Goal: Task Accomplishment & Management: Use online tool/utility

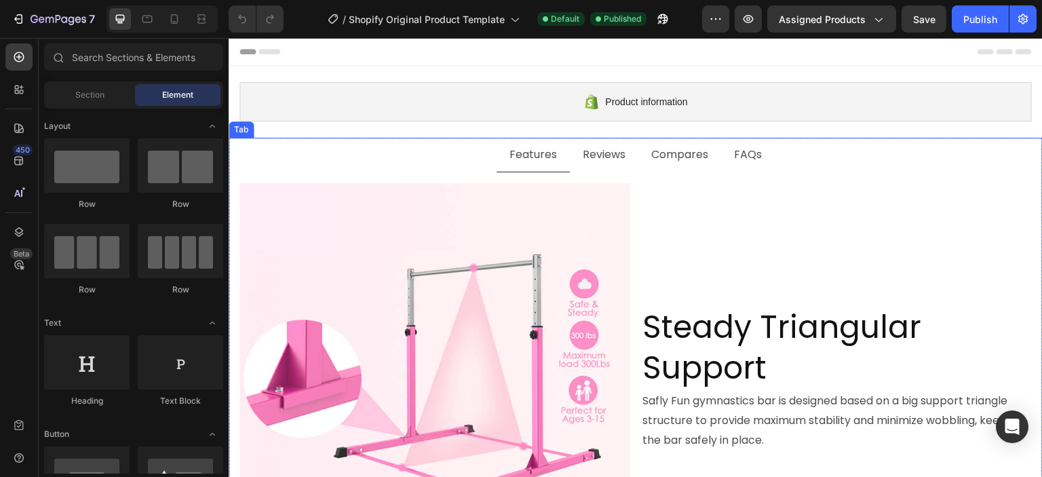
click at [600, 155] on p "Reviews" at bounding box center [604, 155] width 43 height 20
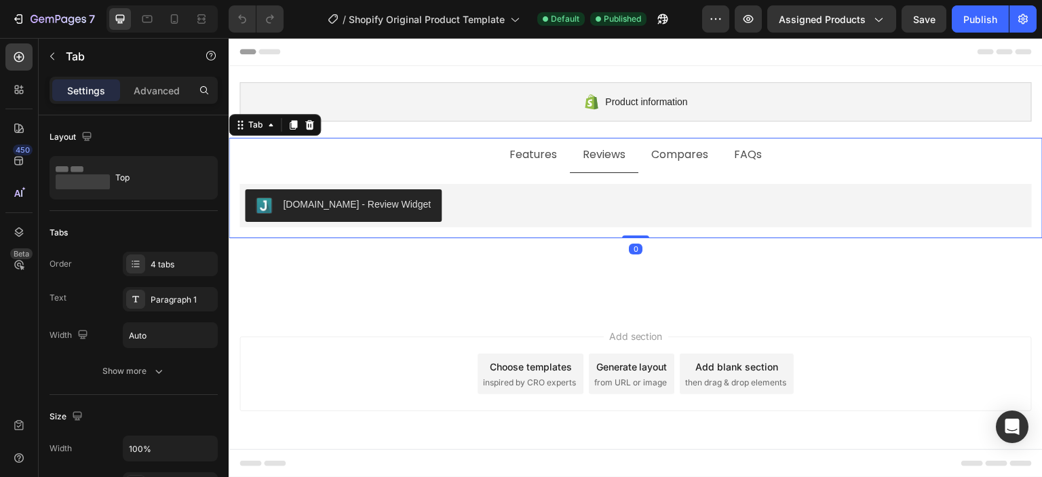
click at [665, 156] on p "Compares" at bounding box center [679, 155] width 57 height 20
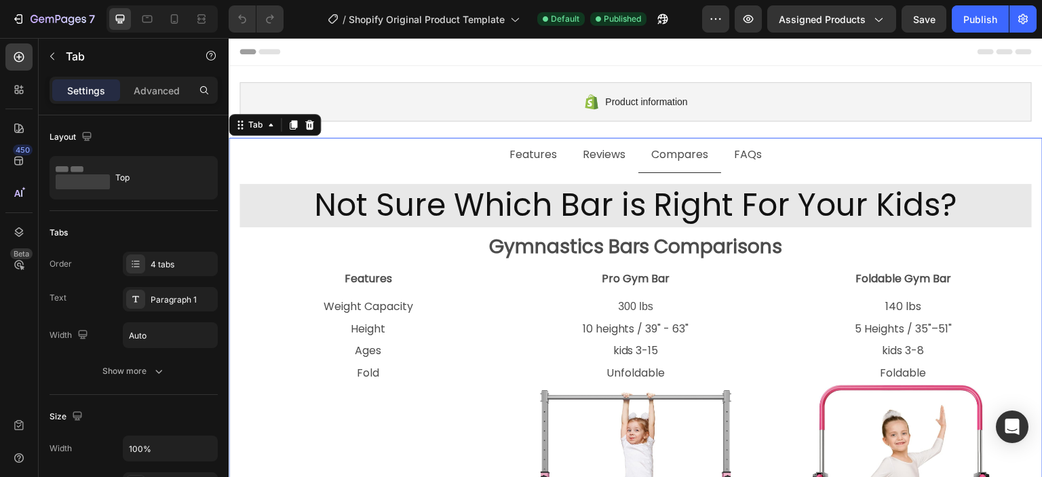
click at [725, 156] on li "FAQs" at bounding box center [748, 155] width 54 height 35
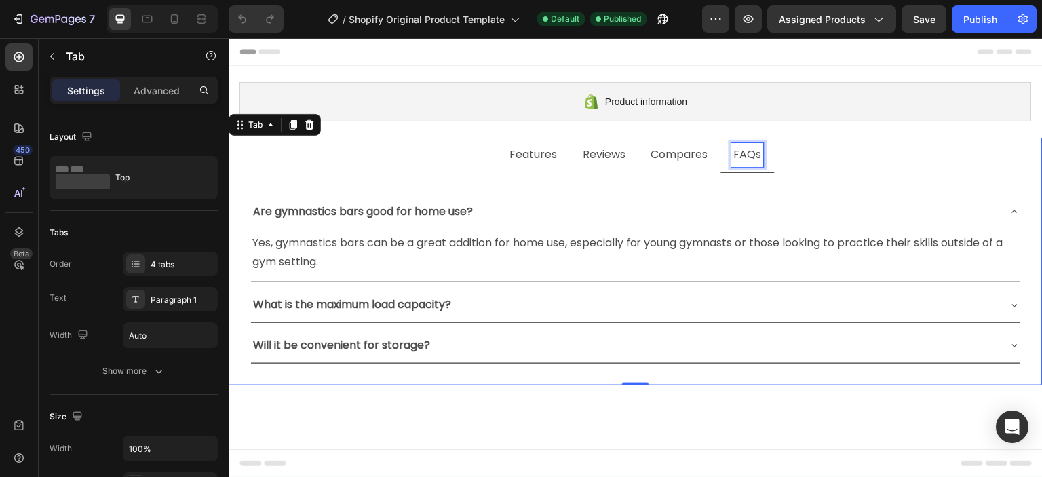
click at [735, 158] on p "FAQs" at bounding box center [748, 155] width 28 height 20
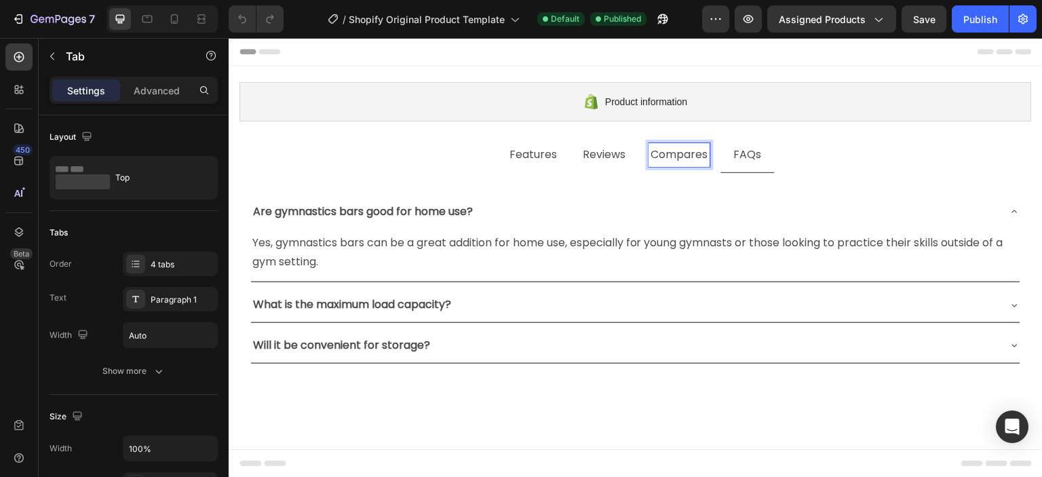
click at [678, 155] on p "Compares" at bounding box center [679, 155] width 57 height 20
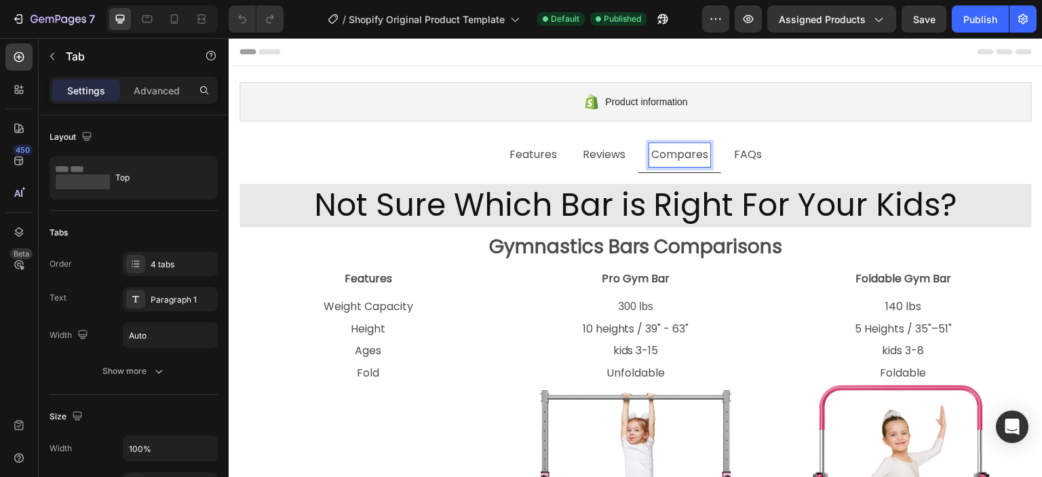
click at [734, 153] on p "FAQs" at bounding box center [748, 155] width 28 height 20
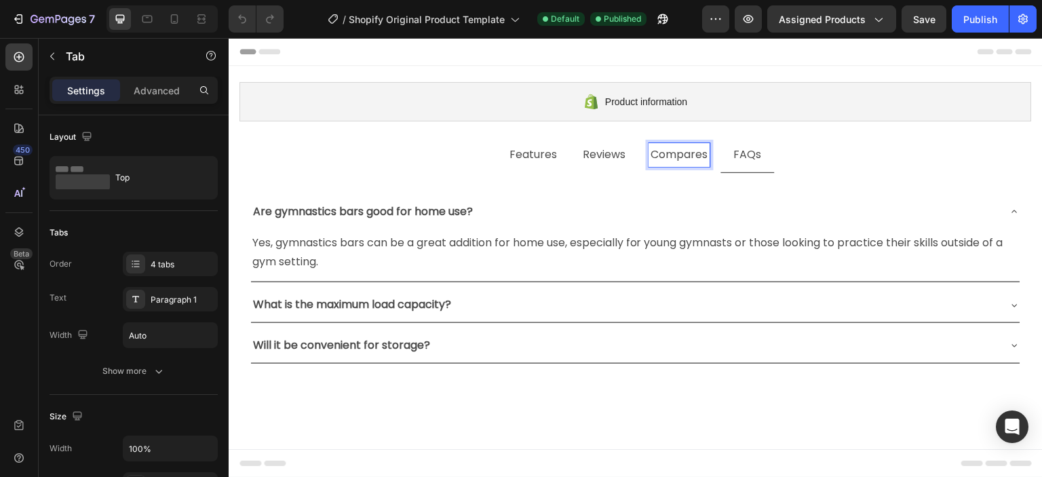
click at [688, 156] on p "Compares" at bounding box center [679, 155] width 57 height 20
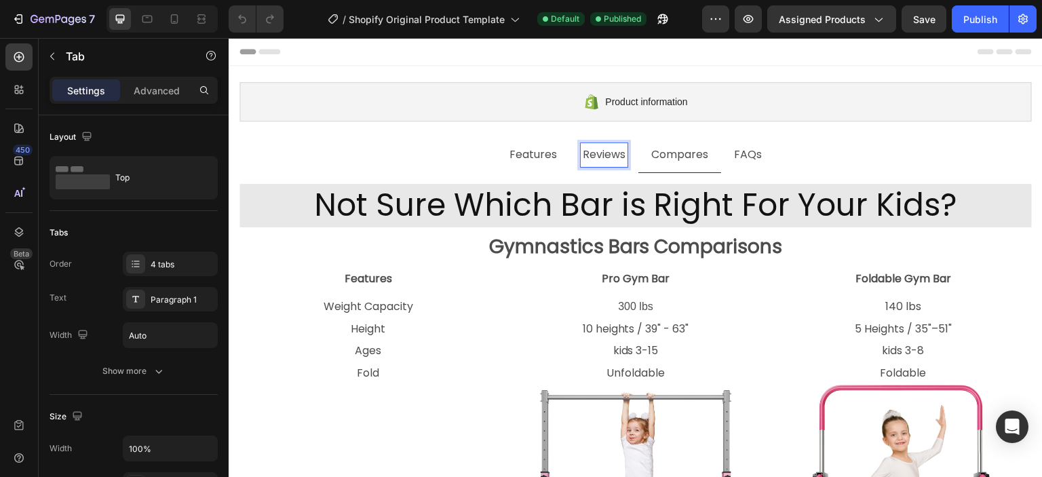
click at [605, 160] on p "Reviews" at bounding box center [604, 155] width 43 height 20
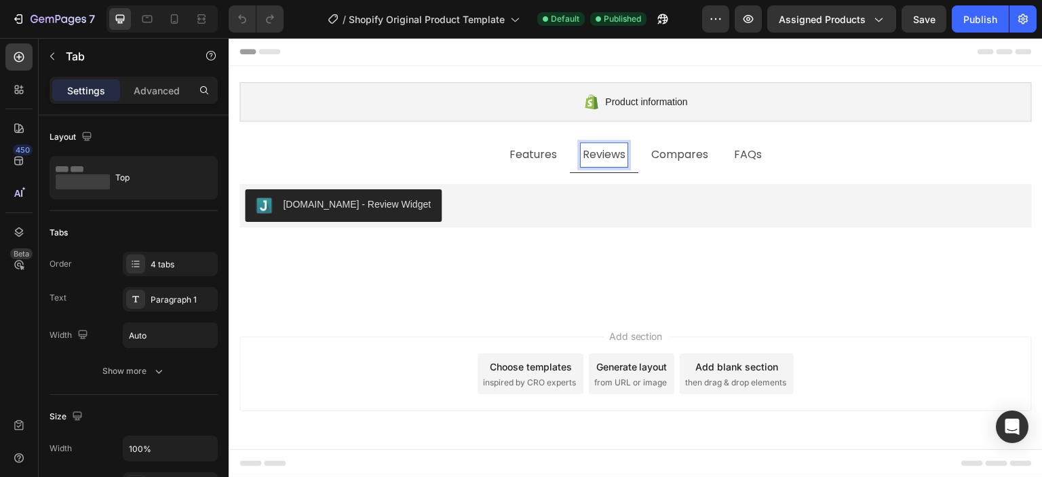
click at [548, 161] on p "Features" at bounding box center [533, 155] width 47 height 20
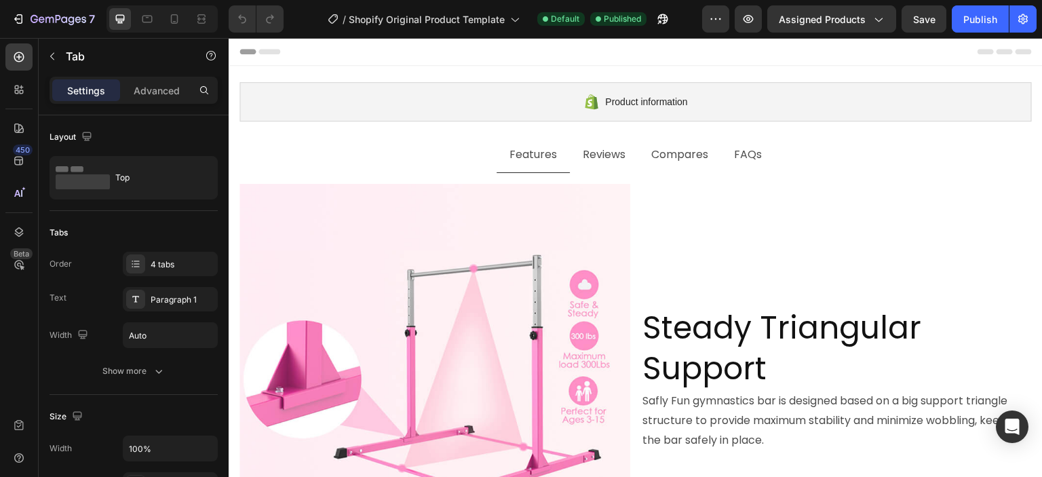
click at [639, 155] on li "Compares" at bounding box center [680, 155] width 83 height 35
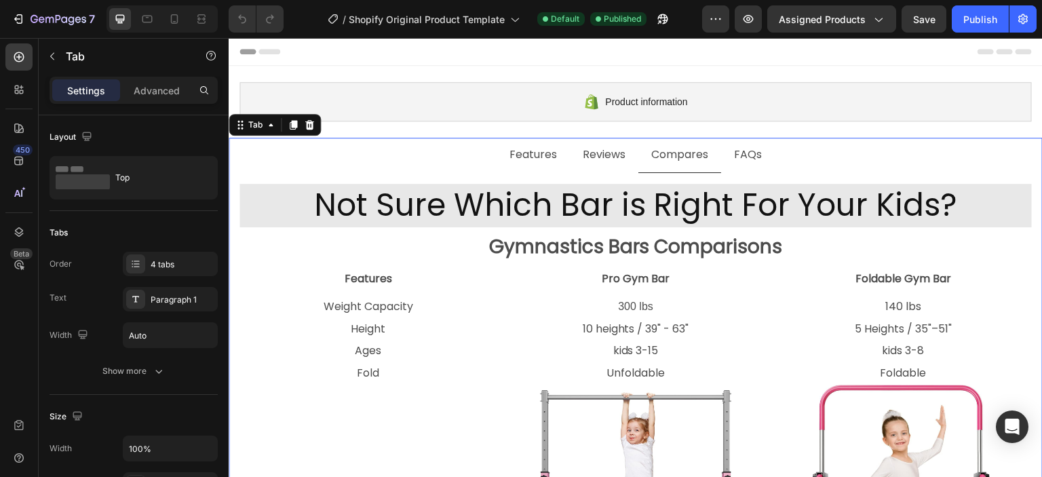
click at [723, 155] on li "FAQs" at bounding box center [748, 155] width 54 height 35
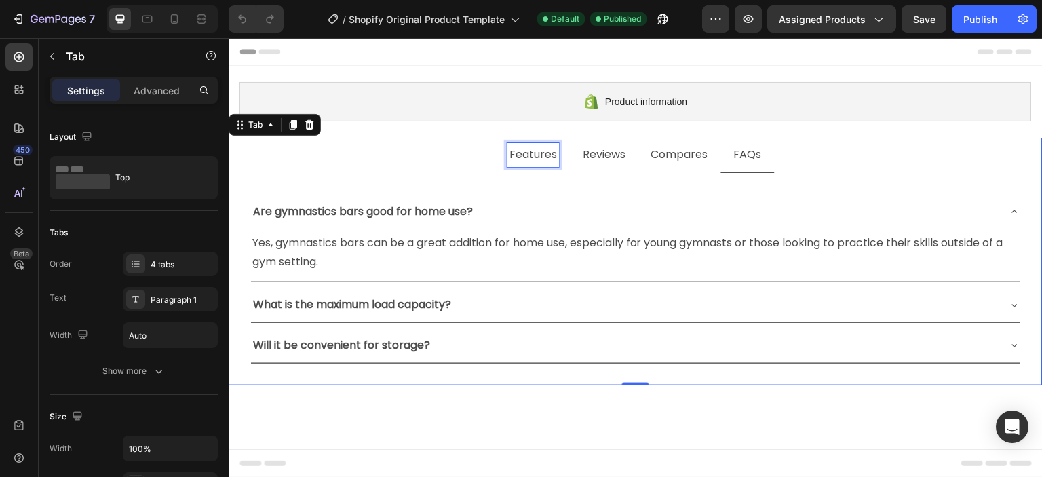
click at [548, 158] on p "Features" at bounding box center [533, 155] width 47 height 20
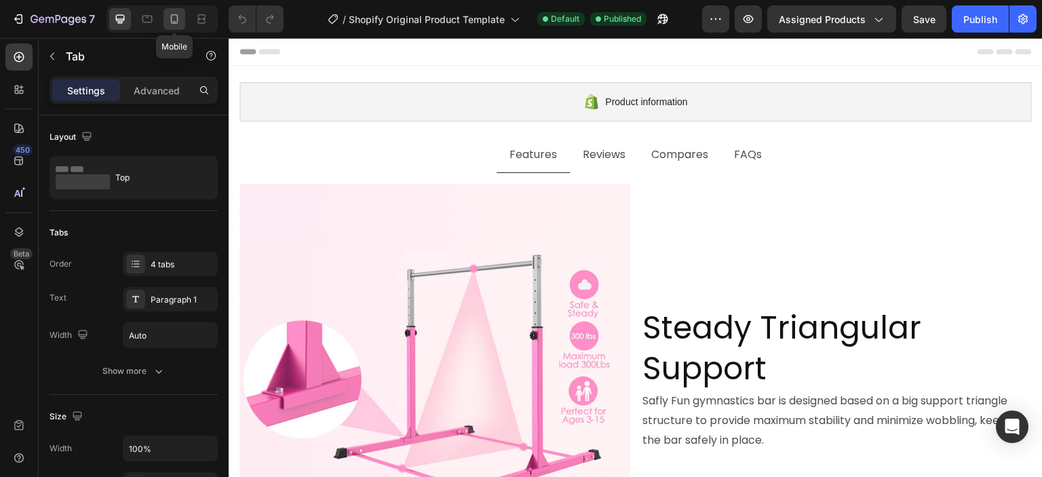
click at [176, 22] on icon at bounding box center [175, 19] width 14 height 14
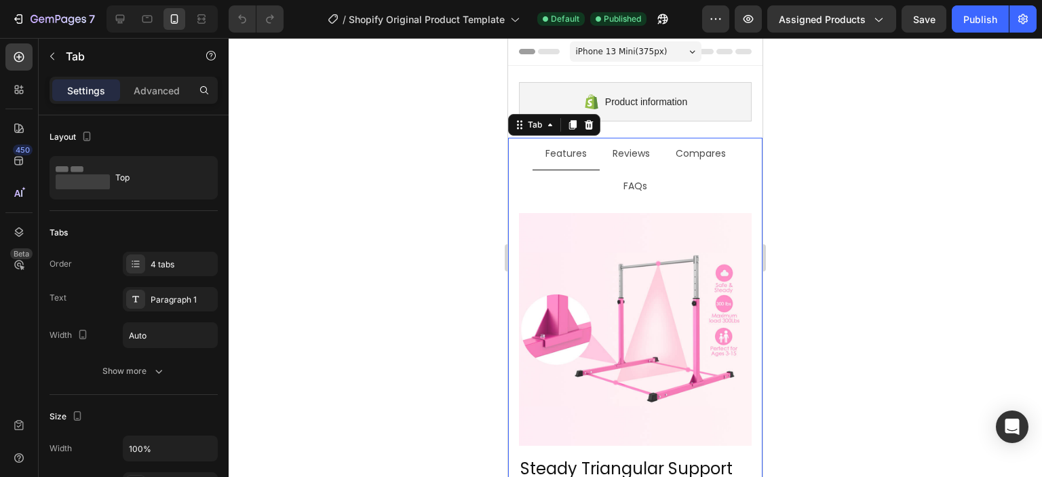
click at [826, 154] on div at bounding box center [636, 257] width 814 height 439
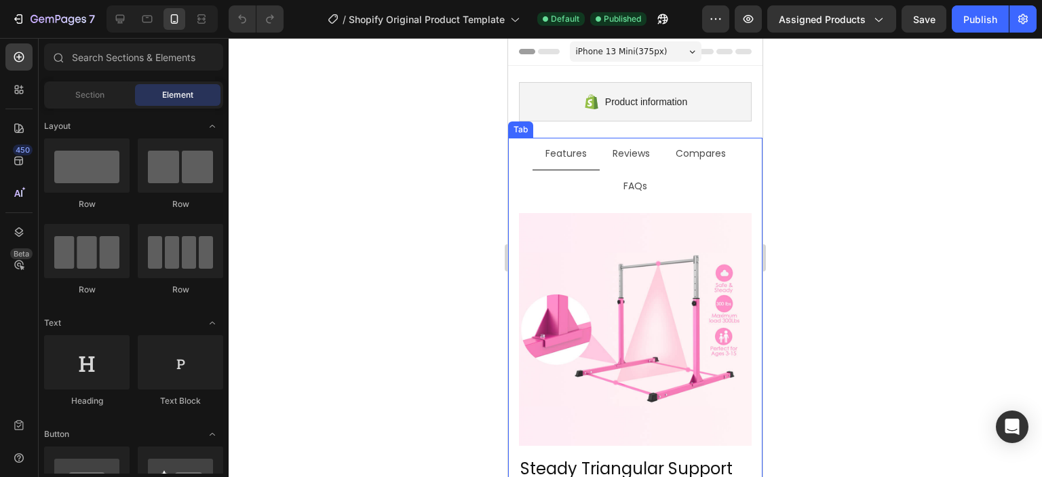
click at [629, 156] on p "Reviews" at bounding box center [631, 153] width 37 height 17
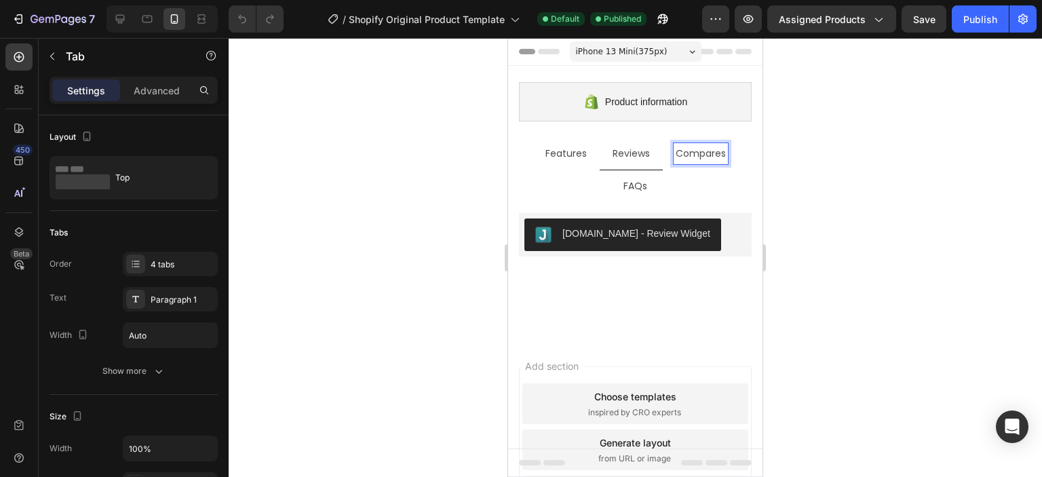
click at [630, 178] on p "FAQs" at bounding box center [636, 186] width 24 height 17
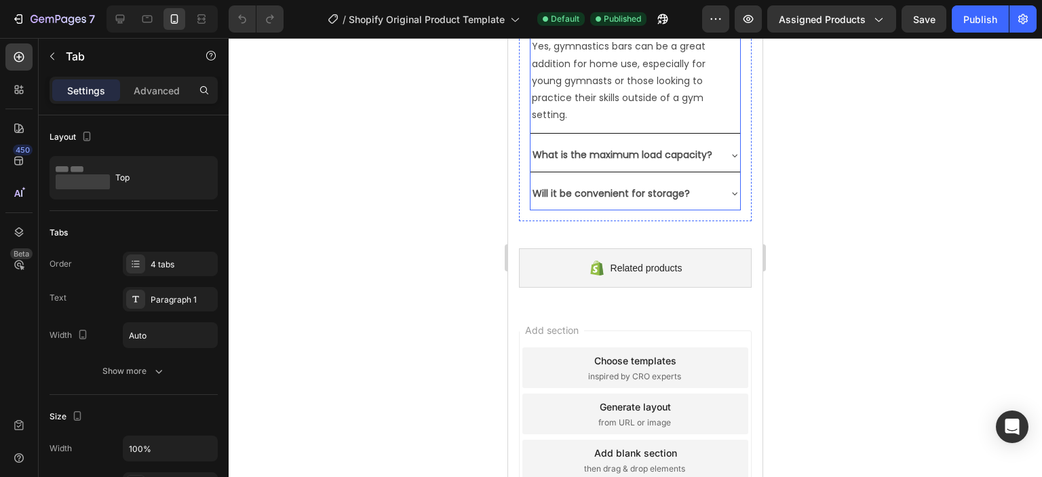
scroll to position [269, 0]
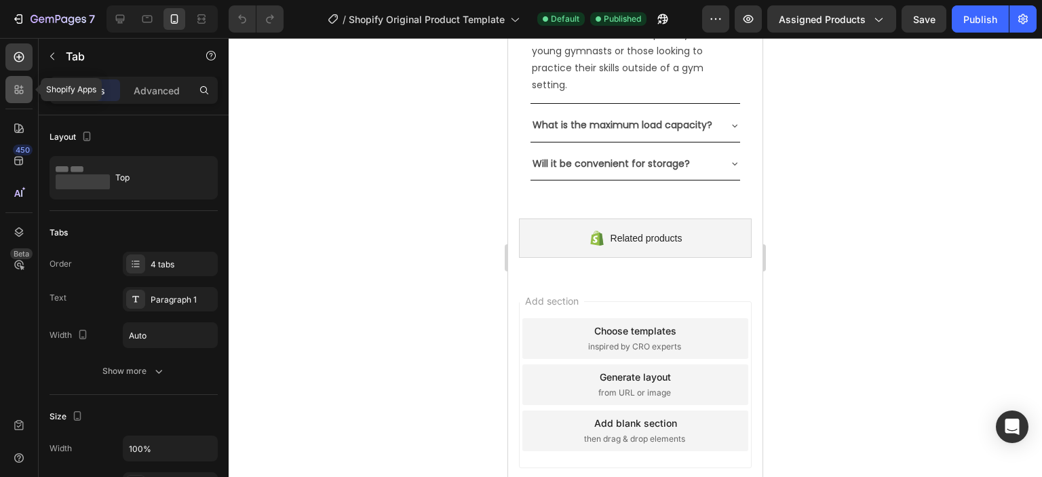
click at [30, 95] on div at bounding box center [18, 89] width 27 height 27
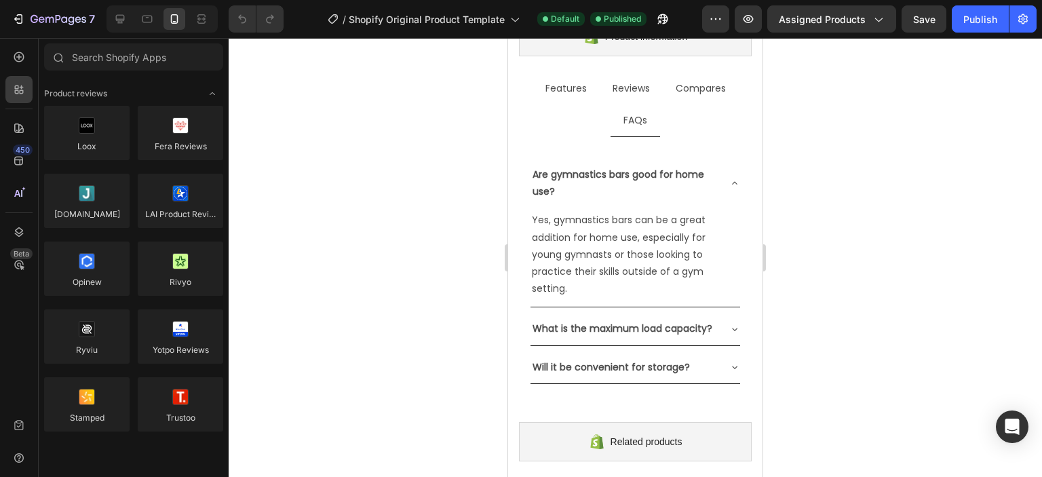
scroll to position [0, 0]
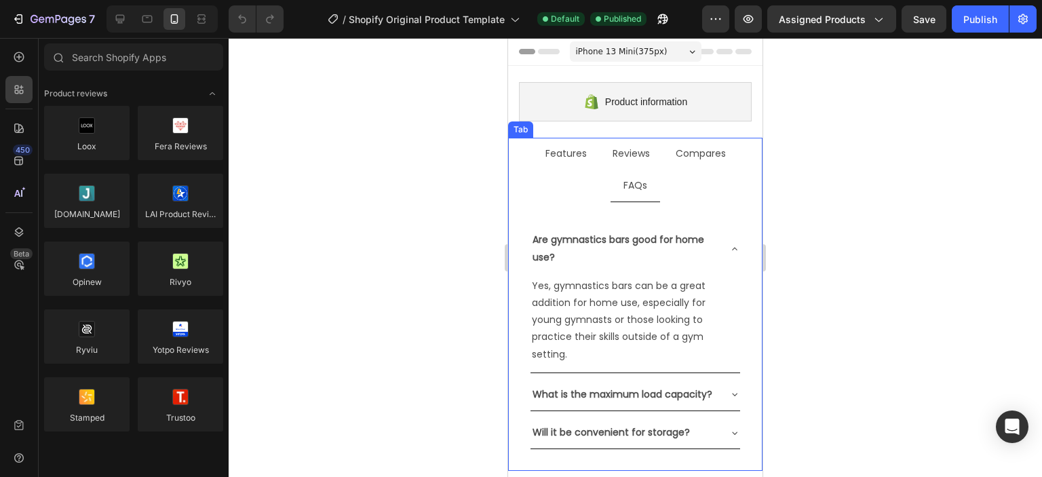
click at [550, 156] on p "Features" at bounding box center [566, 153] width 41 height 17
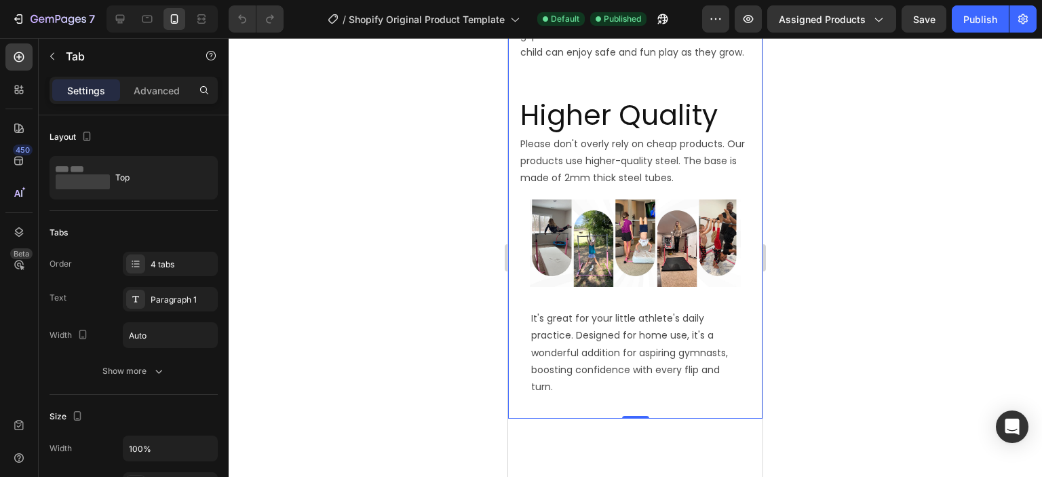
scroll to position [1018, 0]
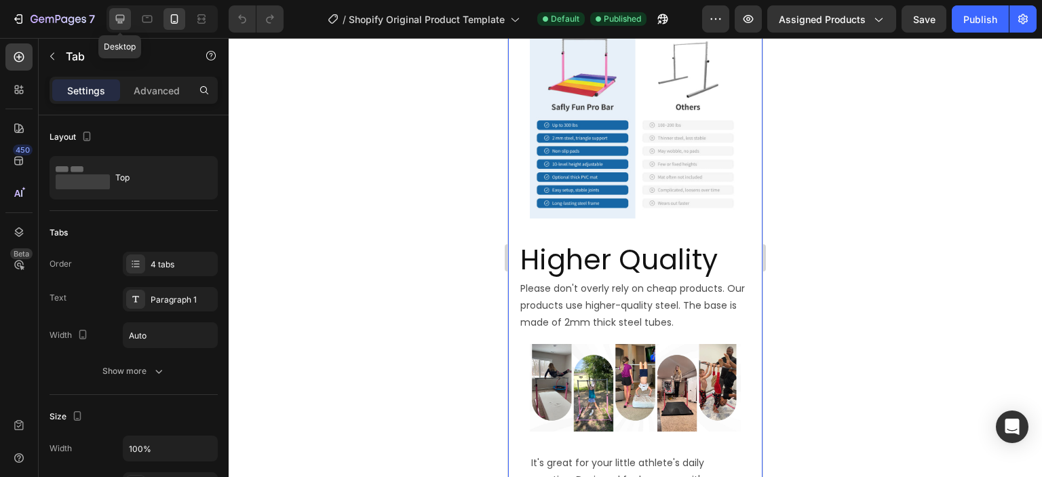
click at [124, 22] on icon at bounding box center [120, 19] width 14 height 14
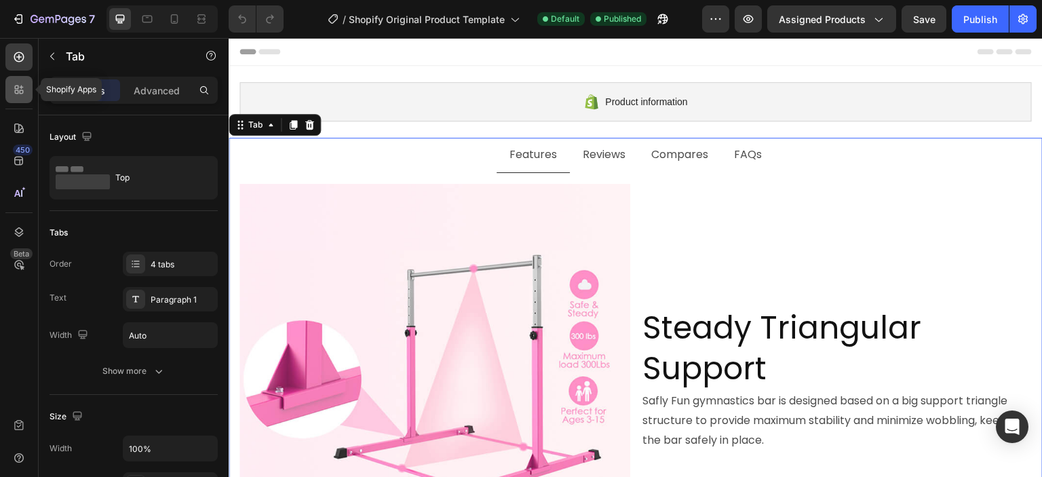
click at [11, 94] on div at bounding box center [18, 89] width 27 height 27
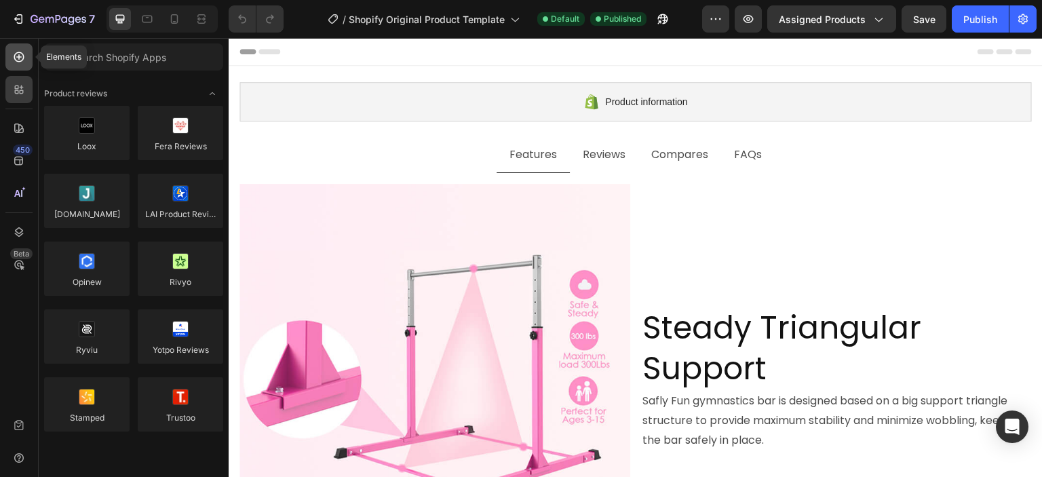
click at [19, 58] on icon at bounding box center [18, 56] width 5 height 5
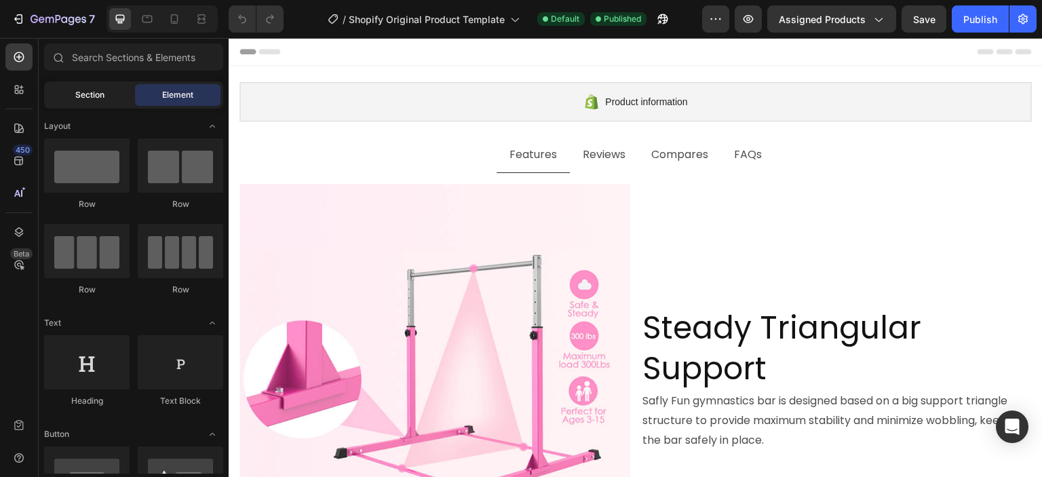
click at [87, 102] on div "Section" at bounding box center [89, 95] width 85 height 22
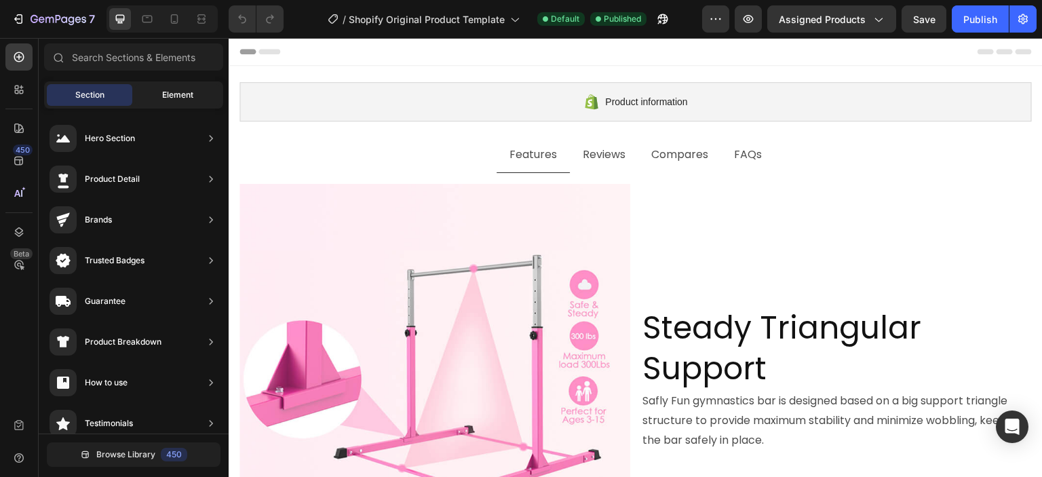
click at [140, 96] on div "Element" at bounding box center [177, 95] width 85 height 22
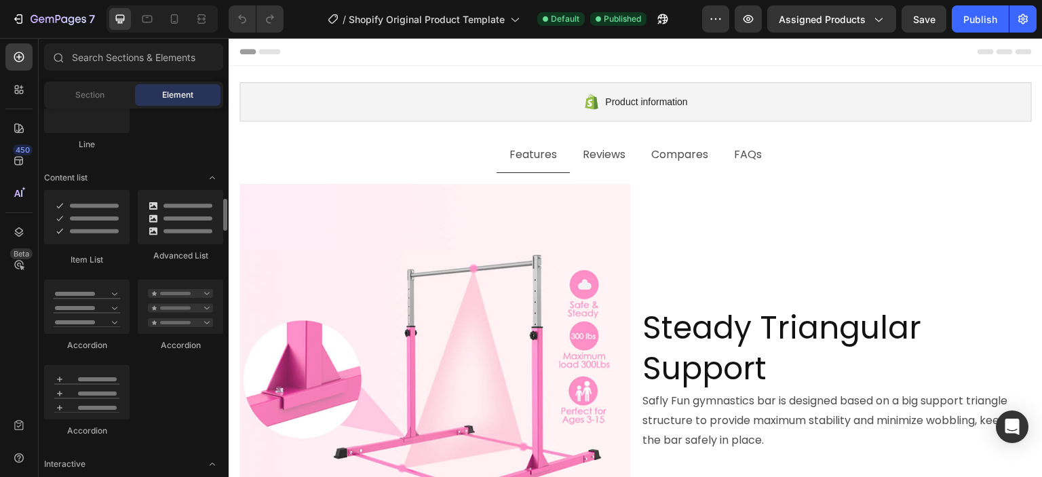
scroll to position [1086, 0]
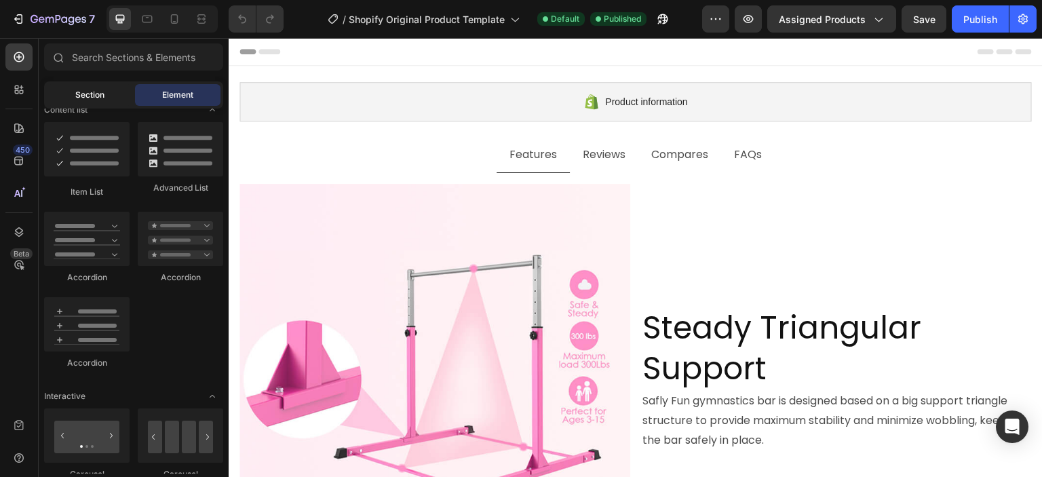
click at [81, 96] on span "Section" at bounding box center [89, 95] width 29 height 12
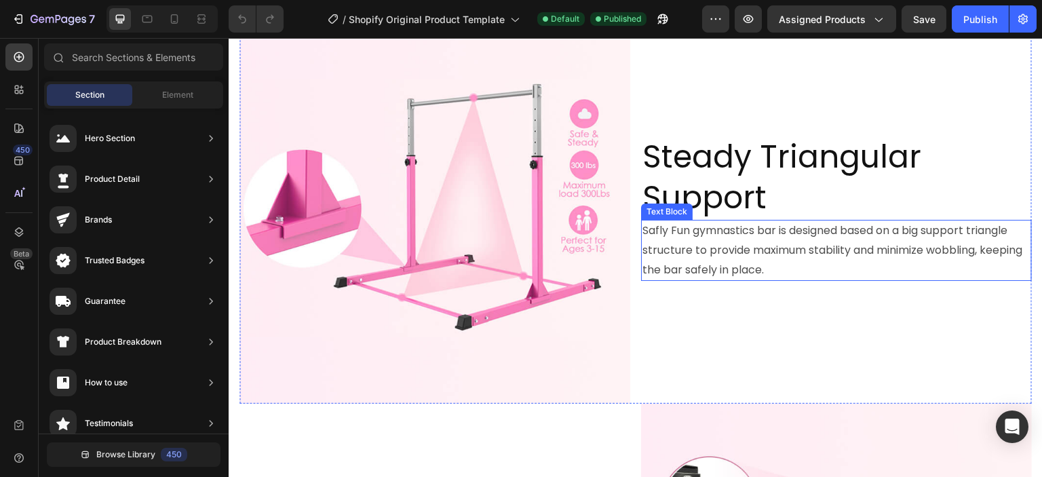
scroll to position [204, 0]
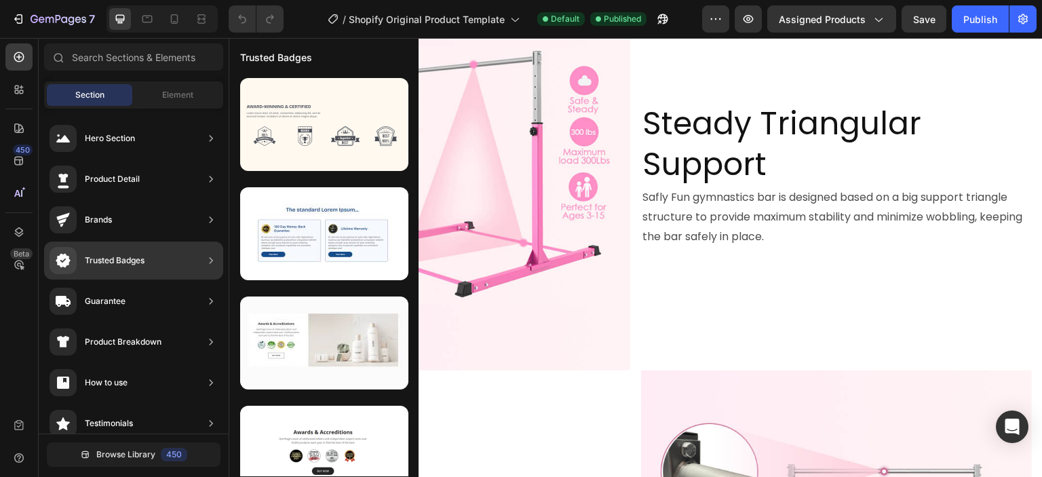
click at [106, 258] on div "Trusted Badges" at bounding box center [115, 261] width 60 height 14
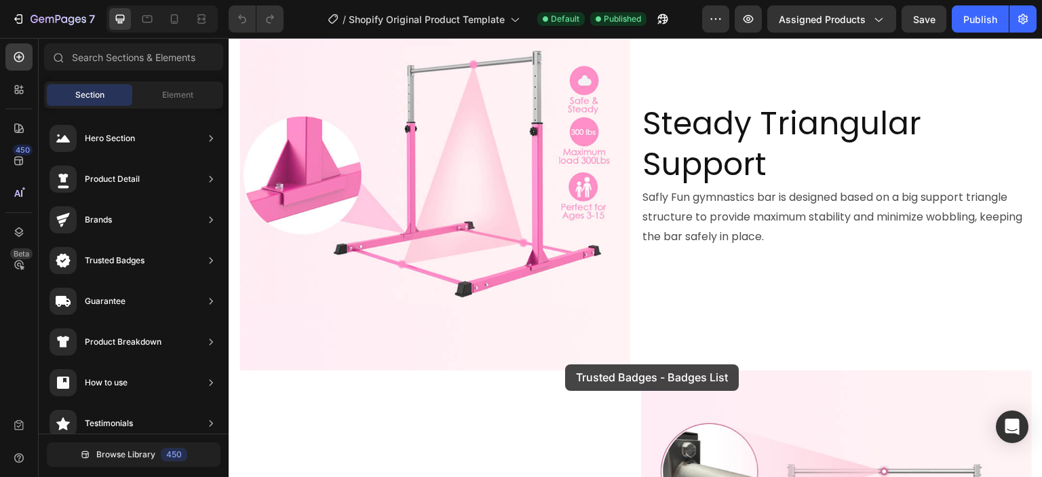
drag, startPoint x: 506, startPoint y: 163, endPoint x: 565, endPoint y: 364, distance: 210.0
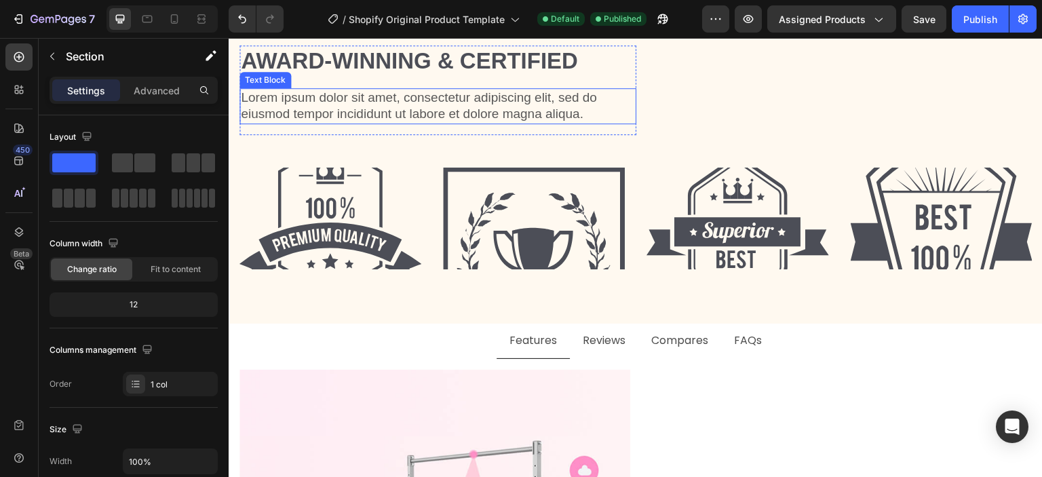
scroll to position [136, 0]
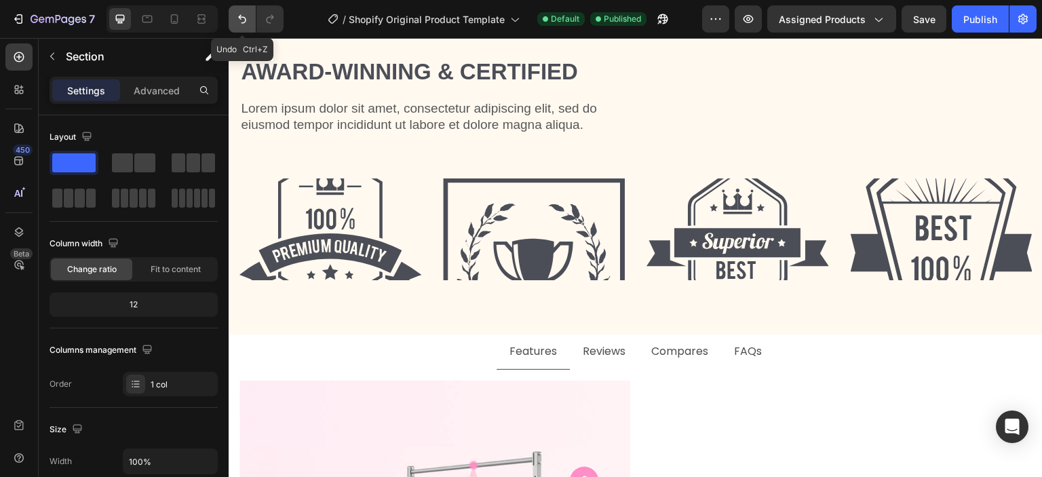
click at [238, 16] on icon "Undo/Redo" at bounding box center [242, 19] width 14 height 14
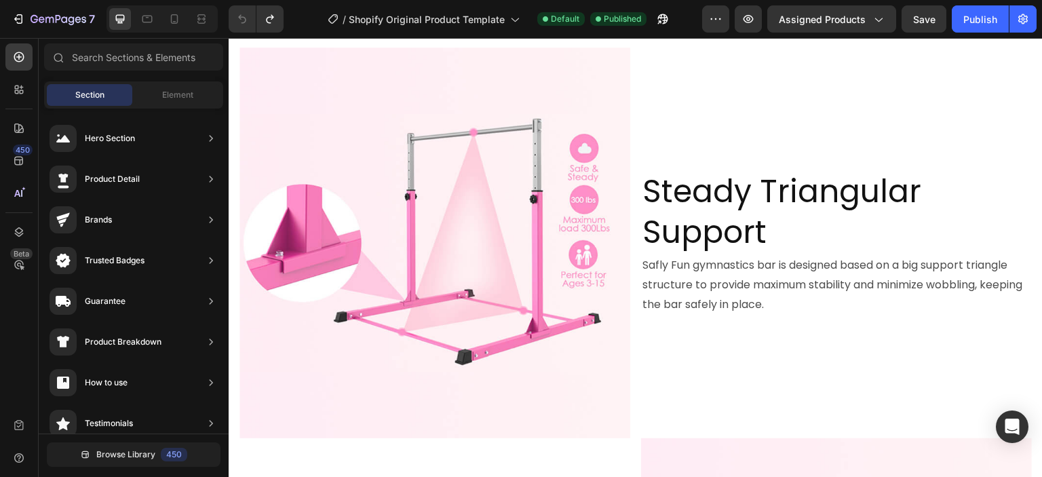
scroll to position [0, 0]
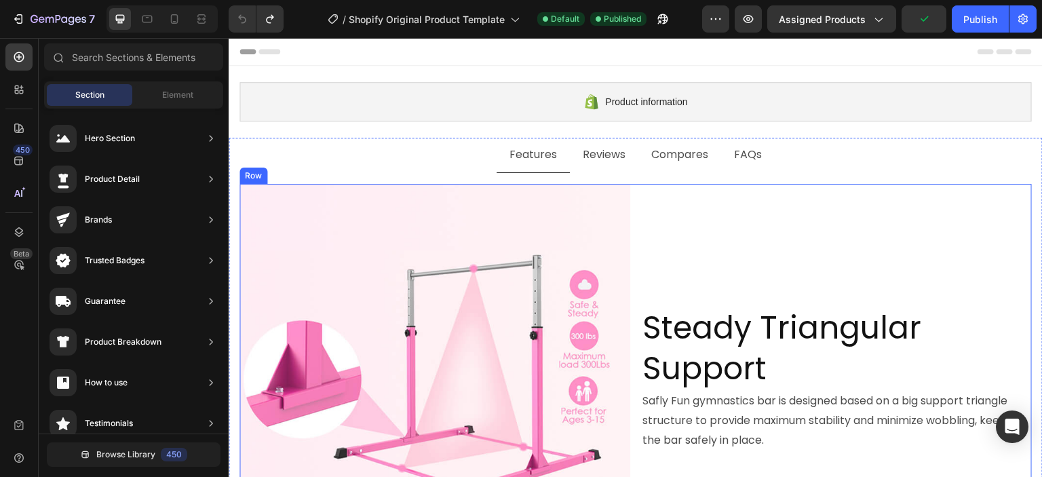
click at [651, 232] on div "Steady Triangular Support Heading Safly Fun gymnastics bar is designed based on…" at bounding box center [836, 379] width 391 height 391
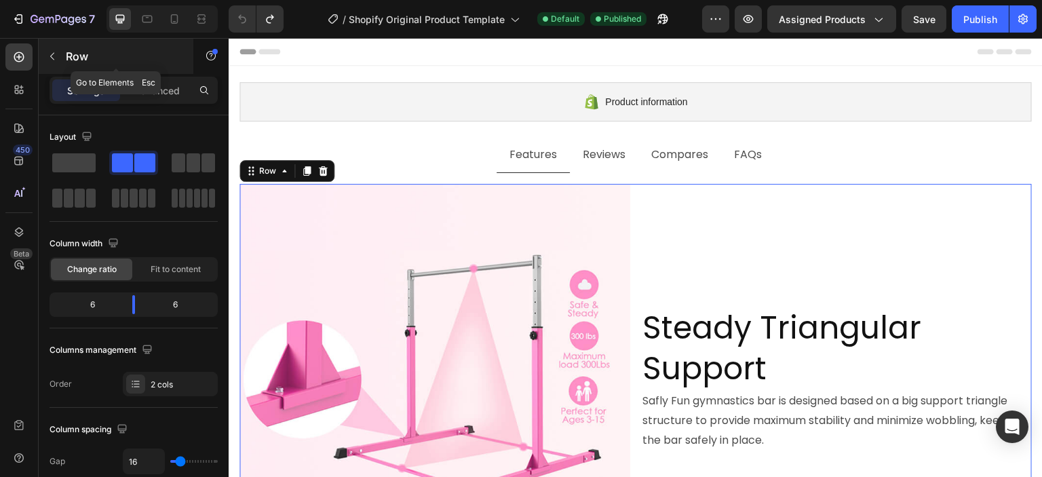
click at [52, 57] on icon "button" at bounding box center [52, 56] width 11 height 11
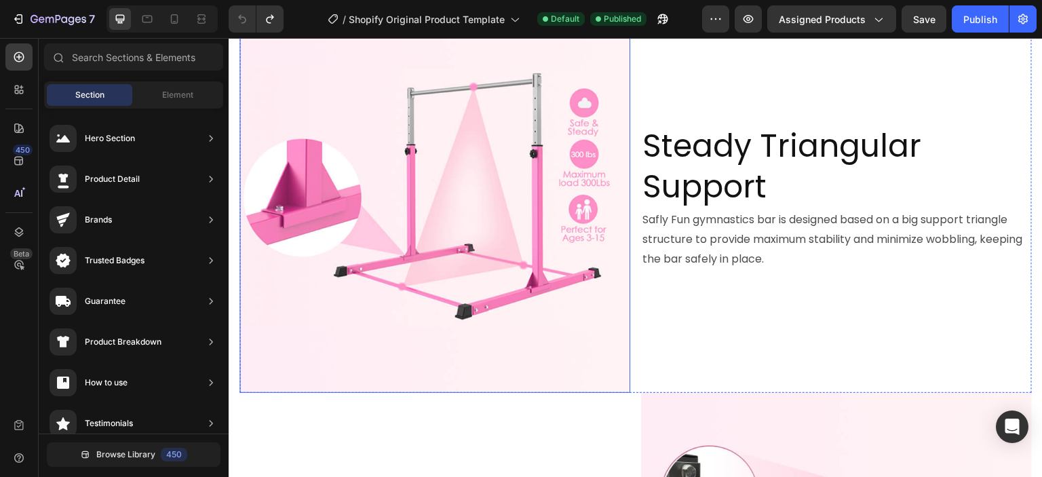
scroll to position [204, 0]
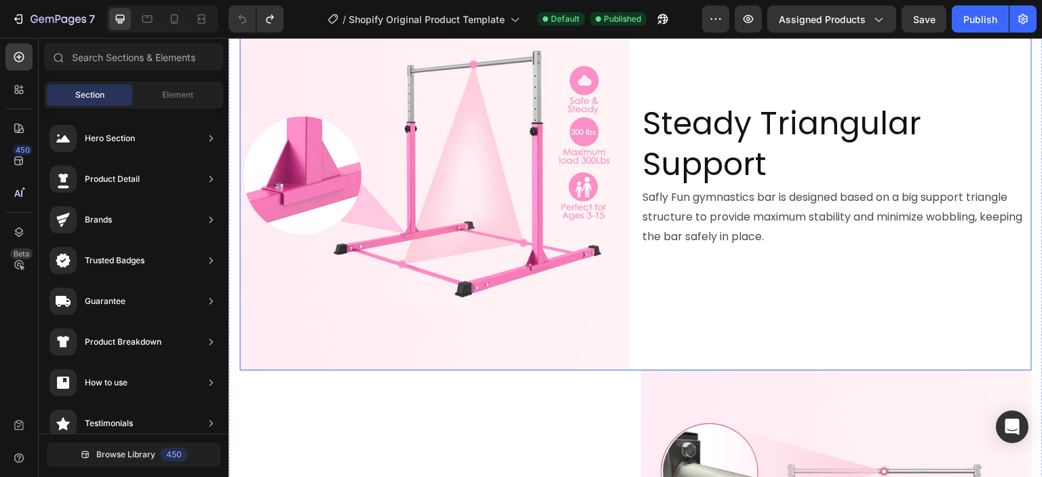
click at [631, 364] on div "Image Steady Triangular Support Heading Safly Fun gymnastics bar is designed ba…" at bounding box center [636, 175] width 793 height 391
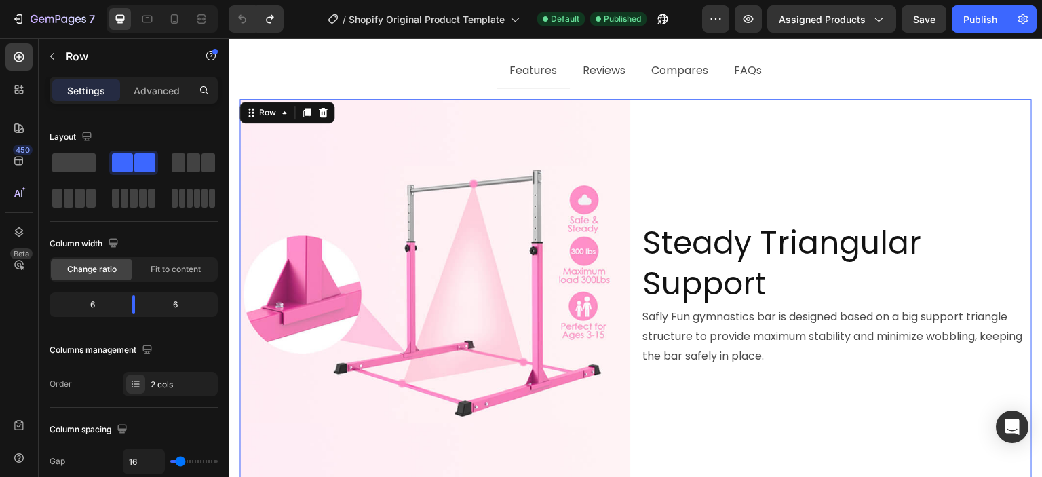
scroll to position [0, 0]
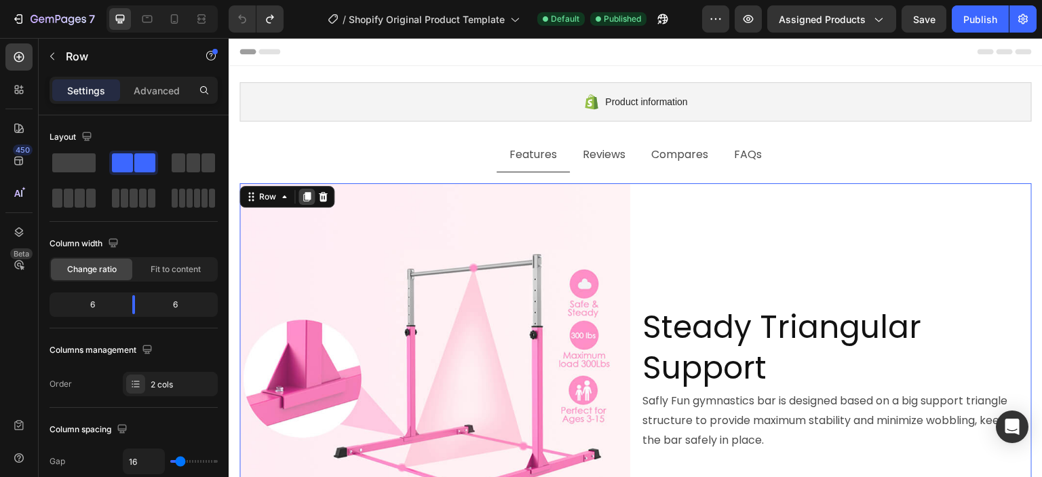
click at [309, 201] on icon at bounding box center [306, 196] width 11 height 11
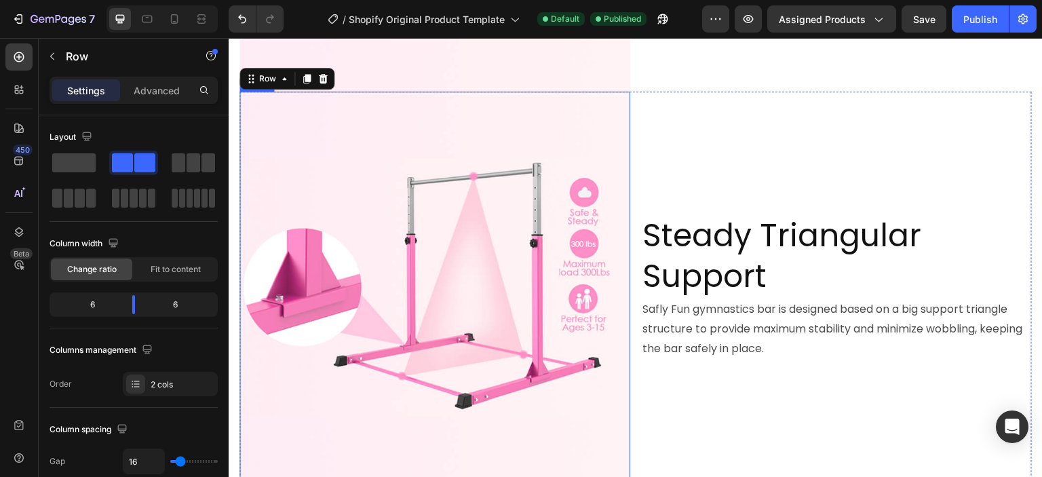
scroll to position [483, 0]
click at [723, 161] on div "Steady Triangular Support Heading Safly Fun gymnastics bar is designed based on…" at bounding box center [836, 286] width 391 height 391
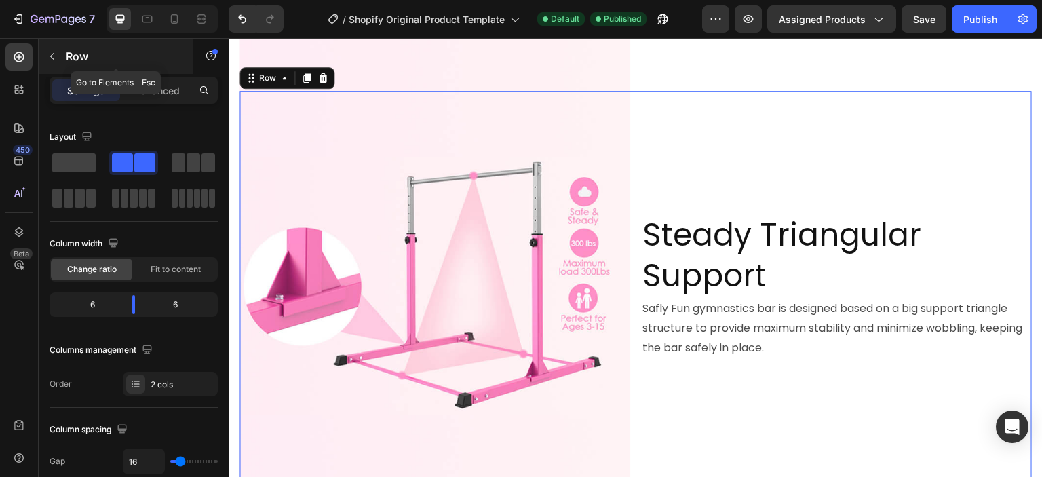
click at [49, 59] on icon "button" at bounding box center [52, 56] width 11 height 11
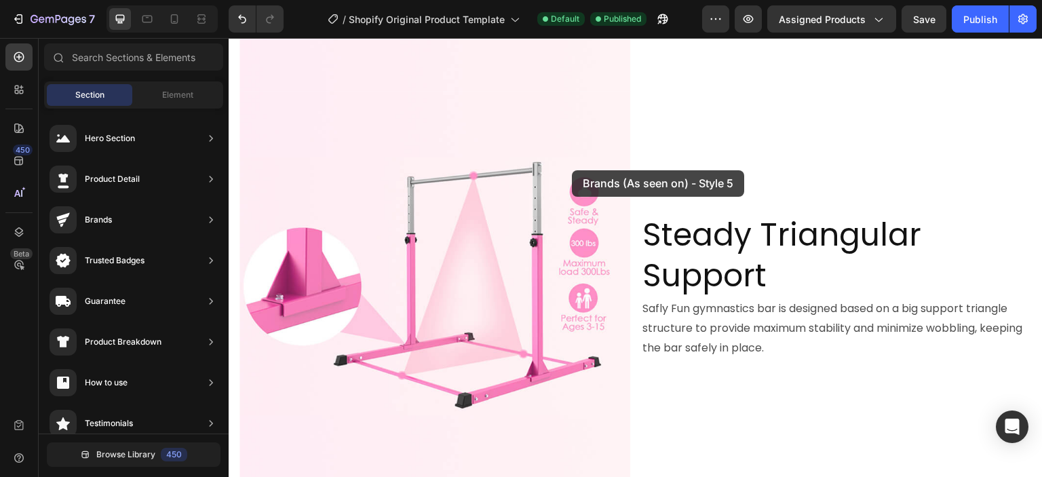
drag, startPoint x: 497, startPoint y: 156, endPoint x: 577, endPoint y: 177, distance: 82.1
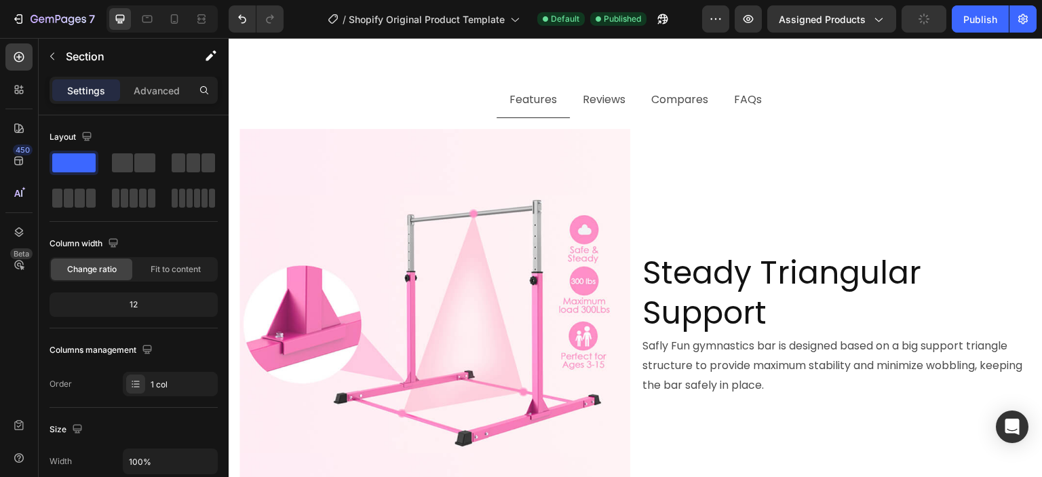
scroll to position [52, 0]
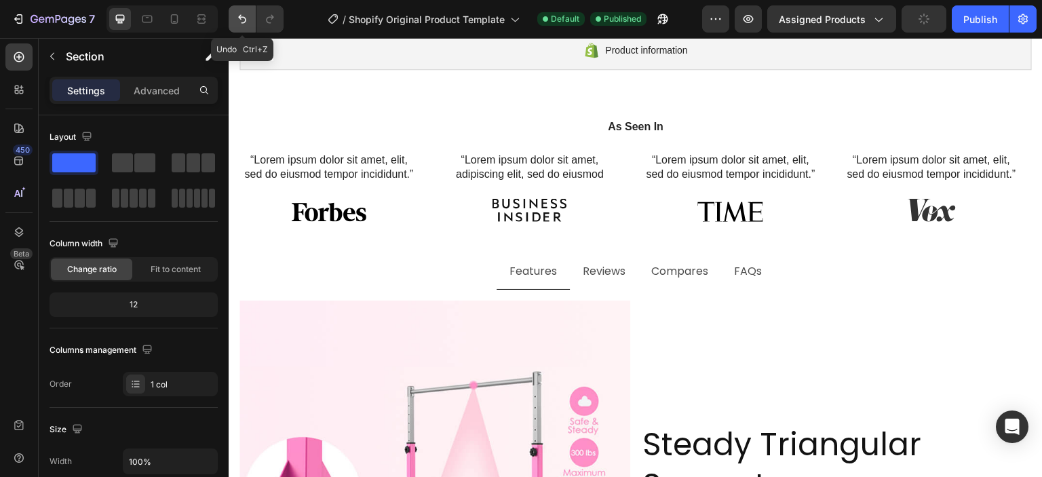
click at [244, 20] on icon "Undo/Redo" at bounding box center [242, 19] width 14 height 14
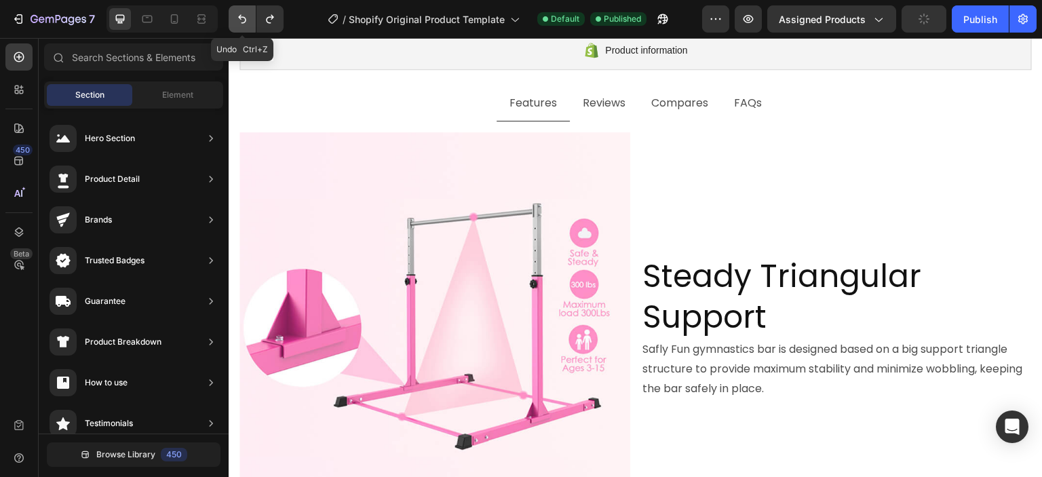
click at [244, 20] on icon "Undo/Redo" at bounding box center [242, 19] width 14 height 14
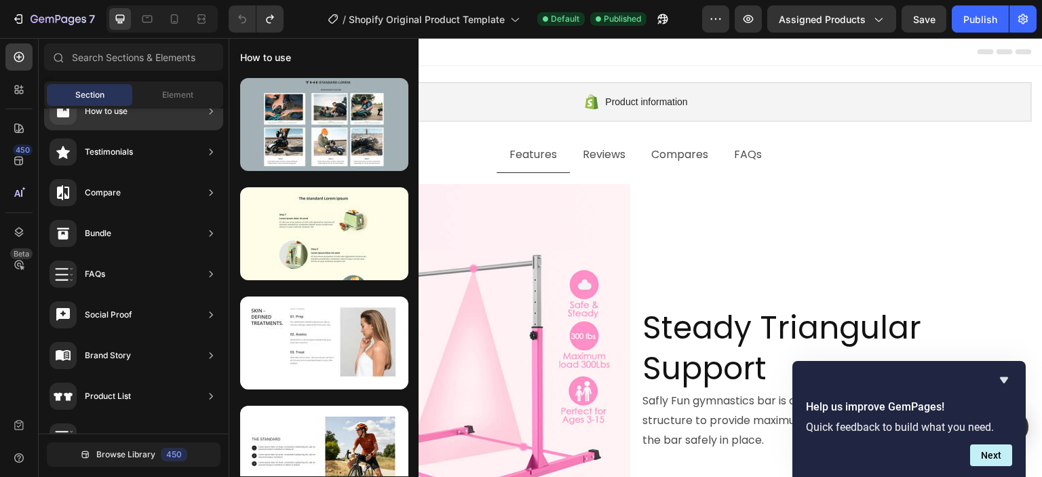
scroll to position [0, 0]
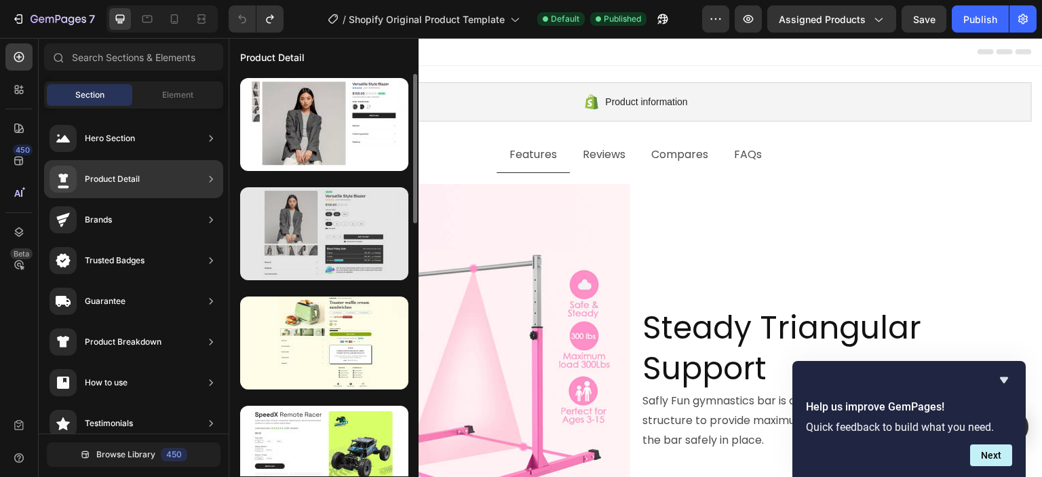
click at [345, 229] on div at bounding box center [324, 233] width 168 height 93
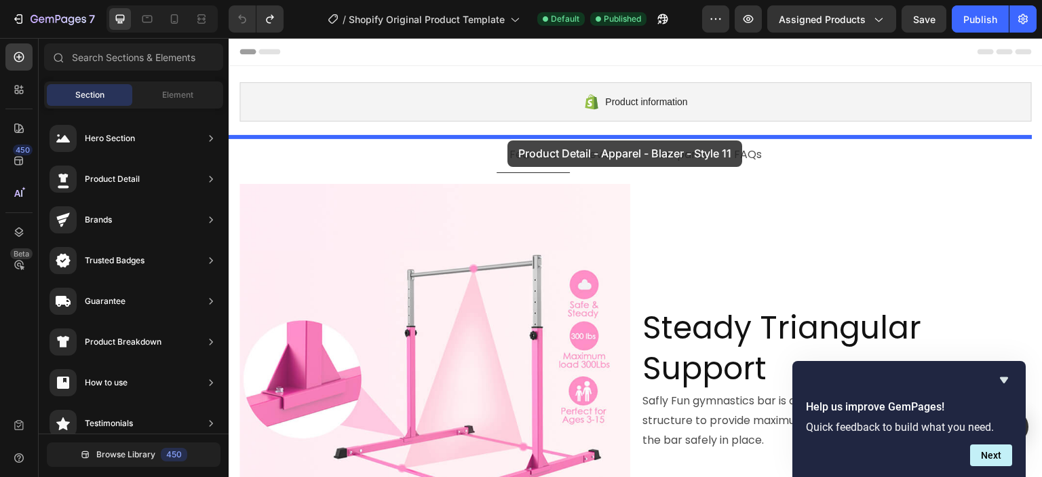
drag, startPoint x: 561, startPoint y: 252, endPoint x: 508, endPoint y: 138, distance: 126.3
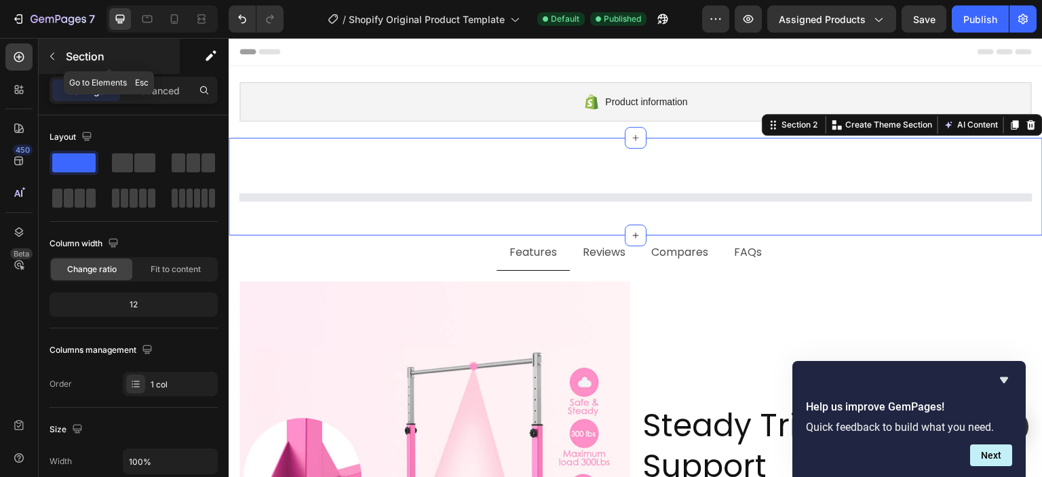
click at [50, 56] on icon "button" at bounding box center [52, 56] width 11 height 11
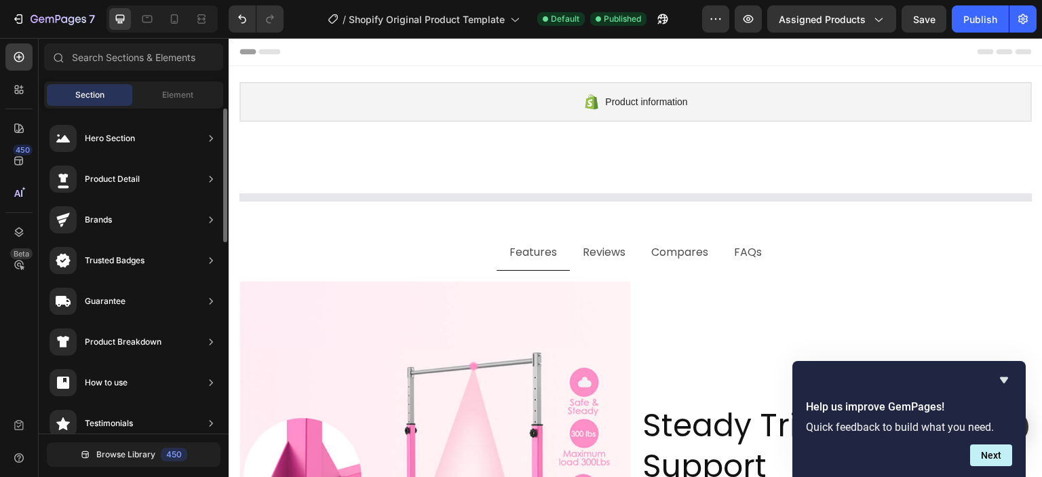
click at [201, 176] on div "Product Detail" at bounding box center [133, 179] width 179 height 38
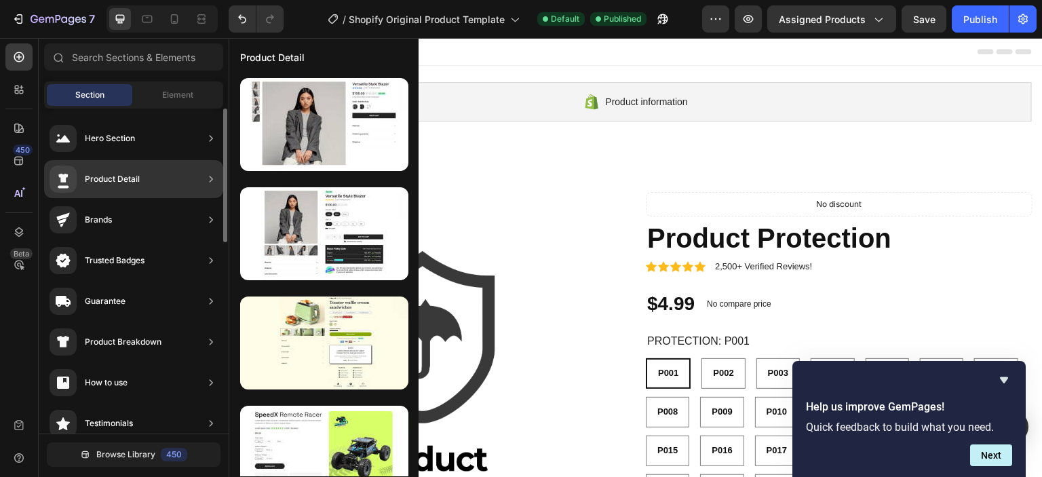
radio input "false"
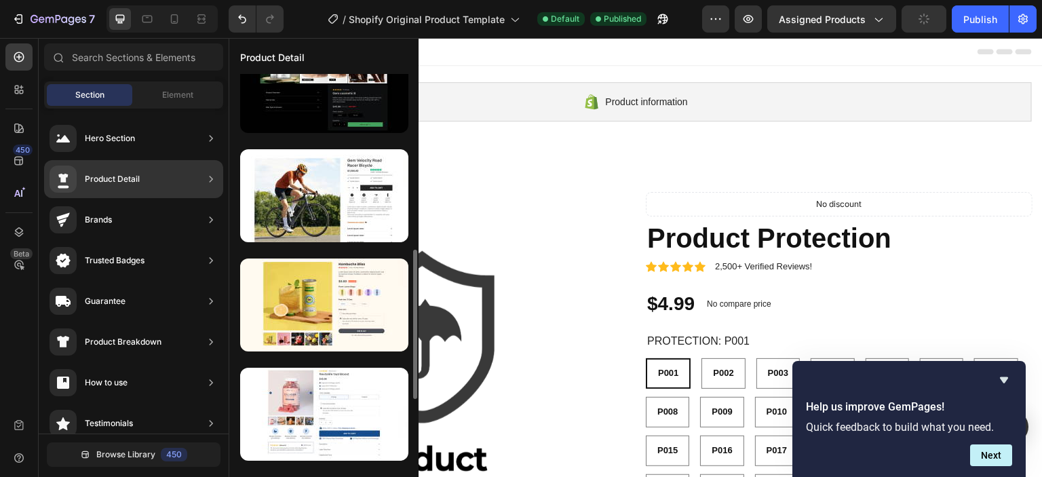
scroll to position [543, 0]
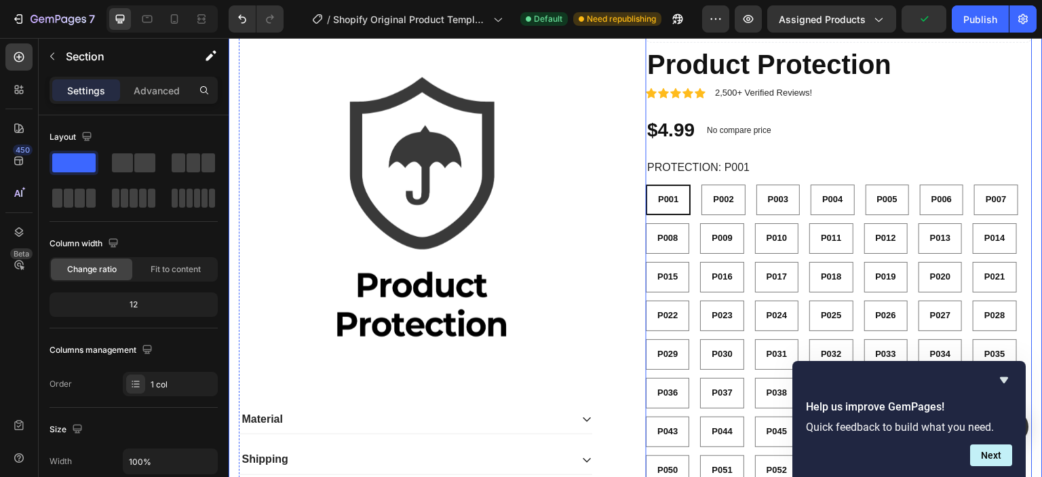
scroll to position [204, 0]
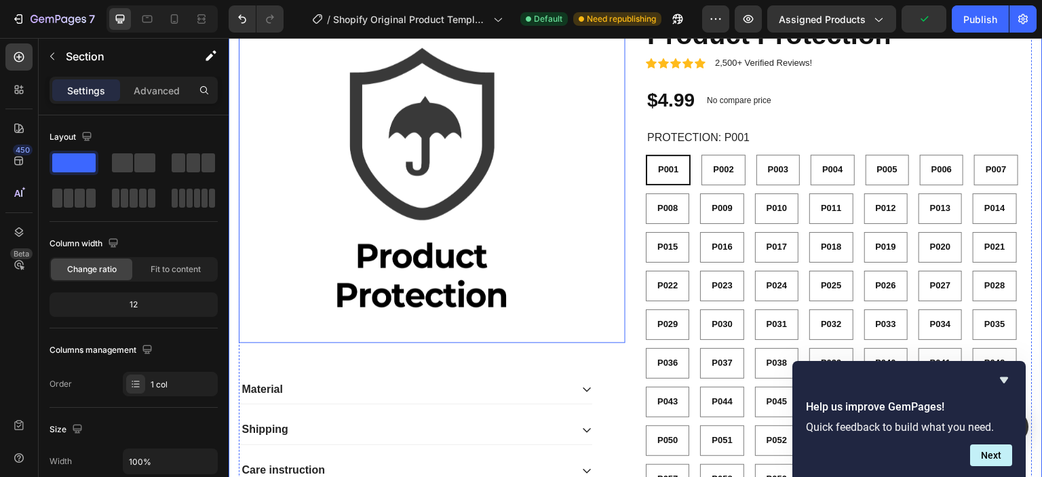
click at [514, 184] on img at bounding box center [416, 165] width 354 height 354
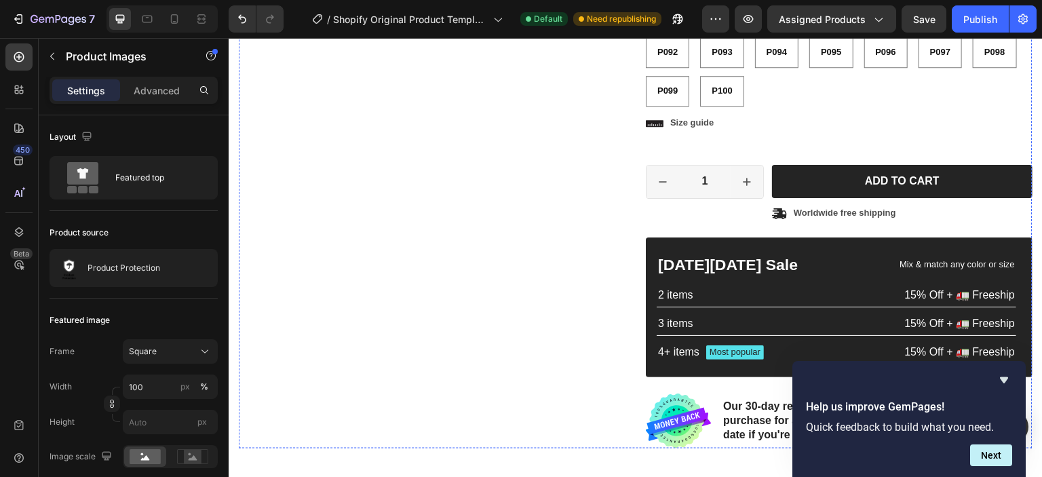
scroll to position [1018, 0]
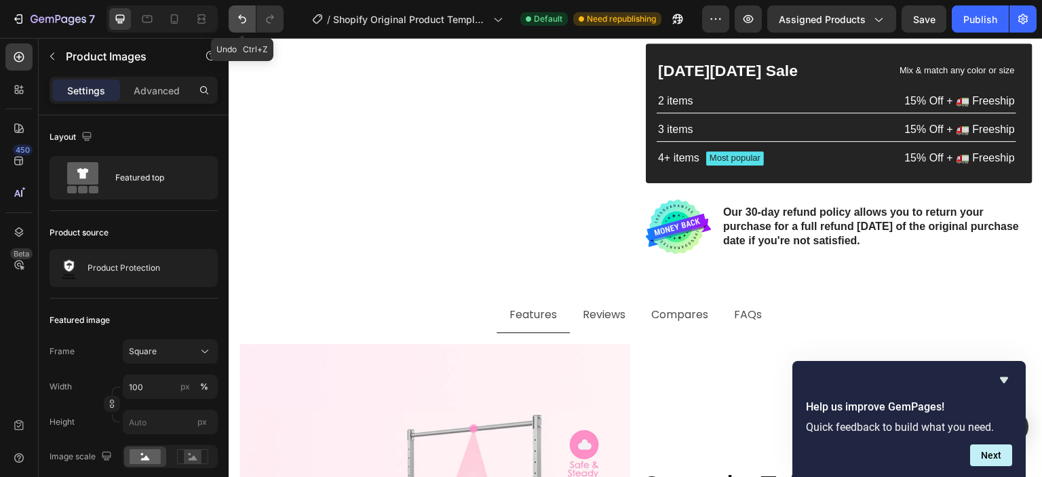
click at [241, 20] on icon "Undo/Redo" at bounding box center [242, 19] width 14 height 14
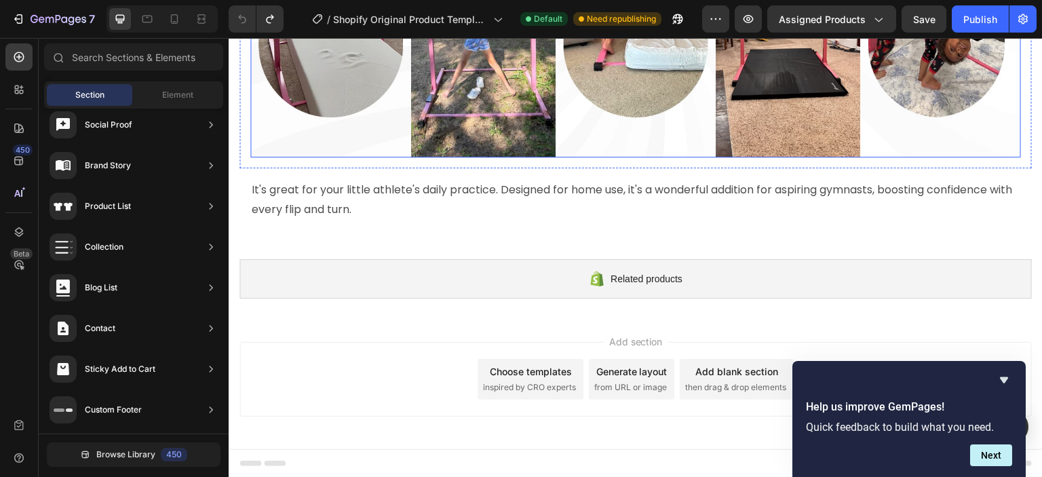
scroll to position [2678, 0]
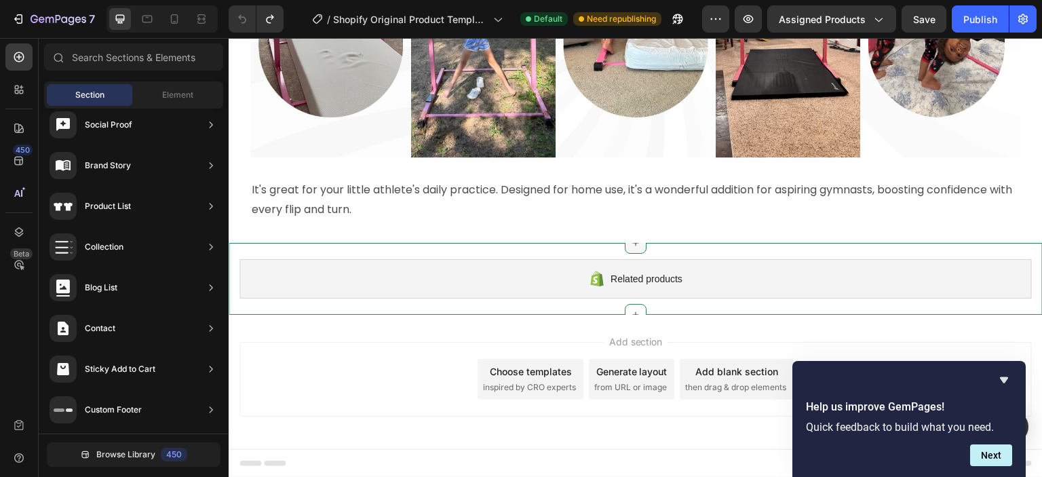
click at [630, 246] on icon at bounding box center [635, 242] width 11 height 11
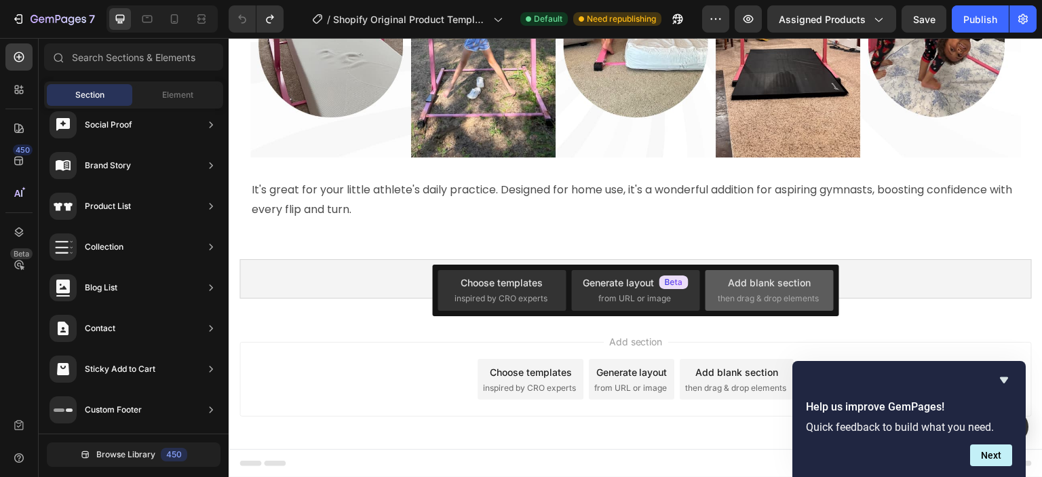
click at [761, 290] on div "Add blank section then drag & drop elements" at bounding box center [769, 289] width 103 height 29
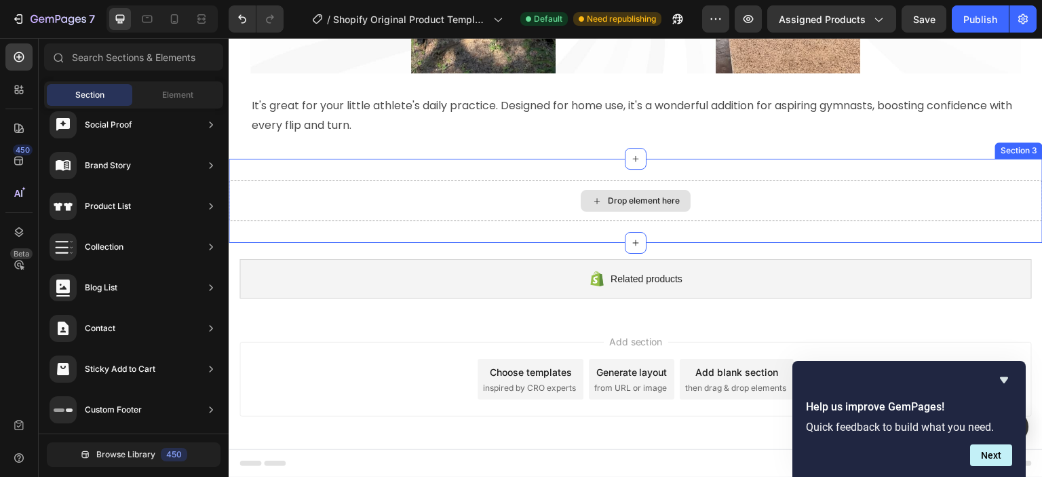
click at [658, 212] on div "Drop element here" at bounding box center [636, 201] width 110 height 22
click at [841, 221] on div "Drop element here" at bounding box center [636, 200] width 814 height 41
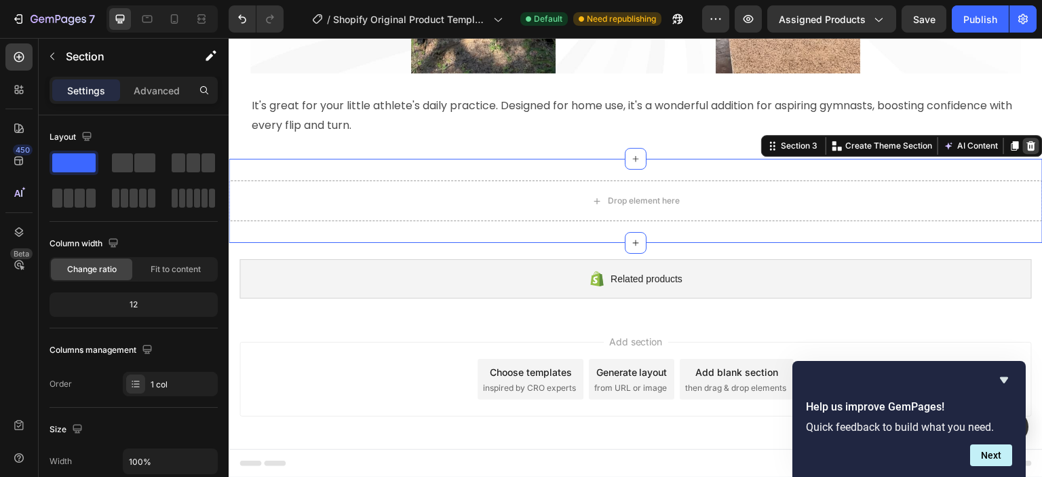
click at [1027, 151] on icon at bounding box center [1031, 145] width 9 height 9
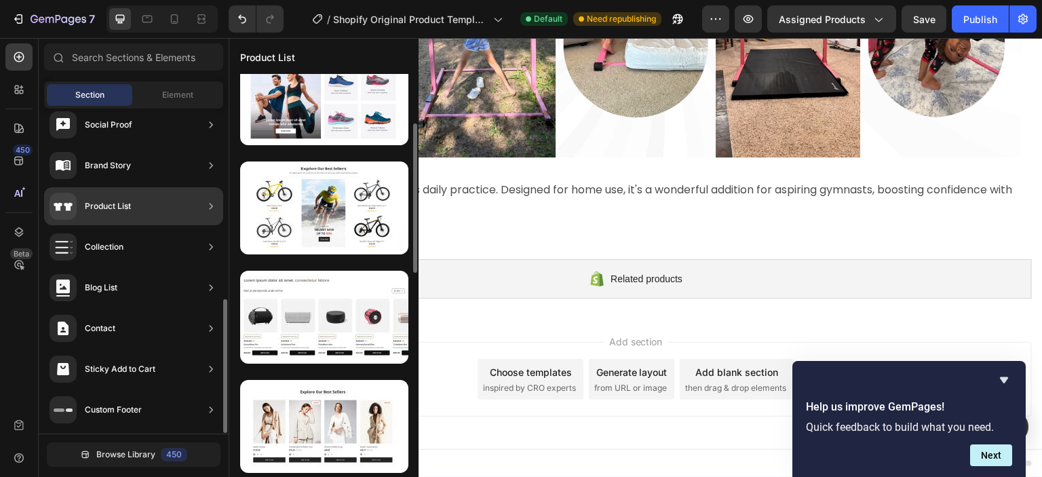
click at [147, 207] on div "Product List" at bounding box center [133, 206] width 179 height 38
